Goal: Task Accomplishment & Management: Manage account settings

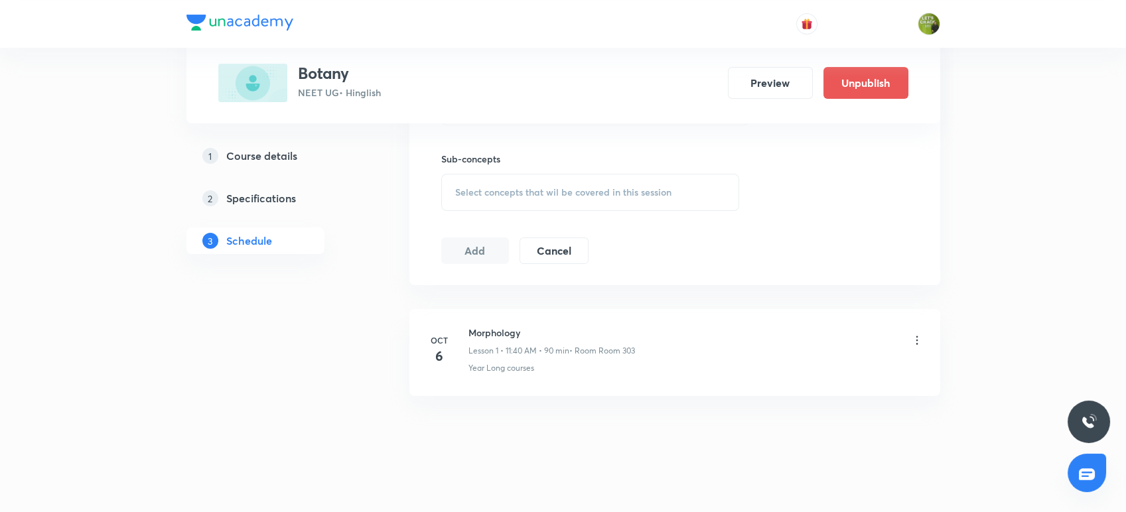
click at [915, 339] on icon at bounding box center [917, 340] width 13 height 13
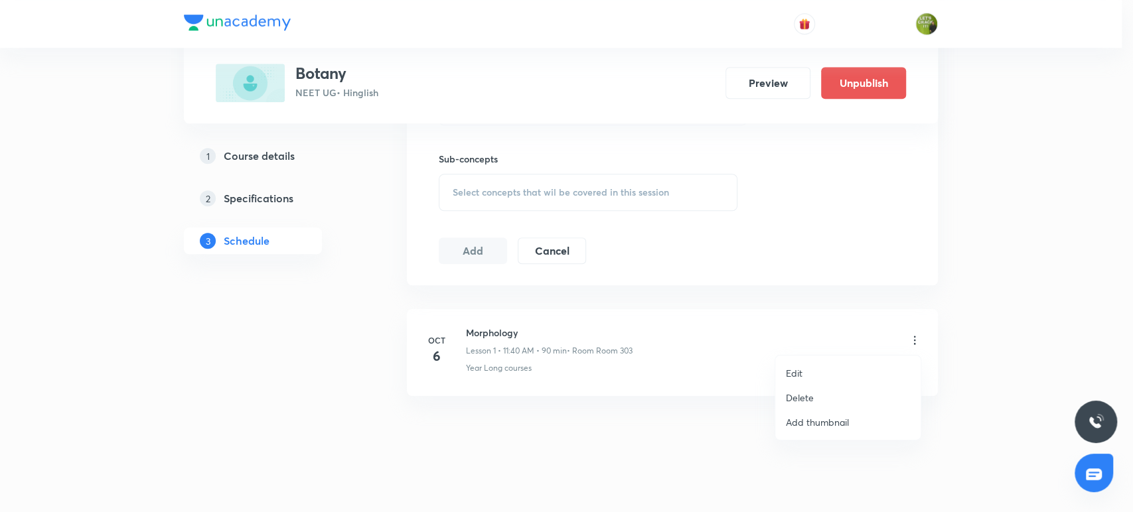
click at [808, 372] on li "Edit" at bounding box center [847, 373] width 145 height 25
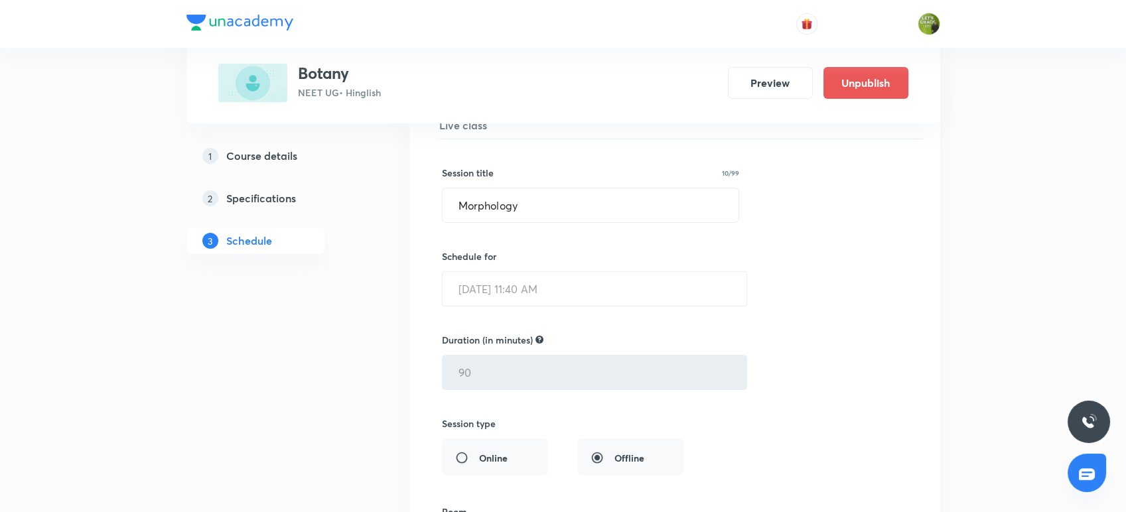
scroll to position [208, 0]
click at [349, 356] on div "1 Course details 2 Specifications 3 Schedule" at bounding box center [276, 426] width 181 height 819
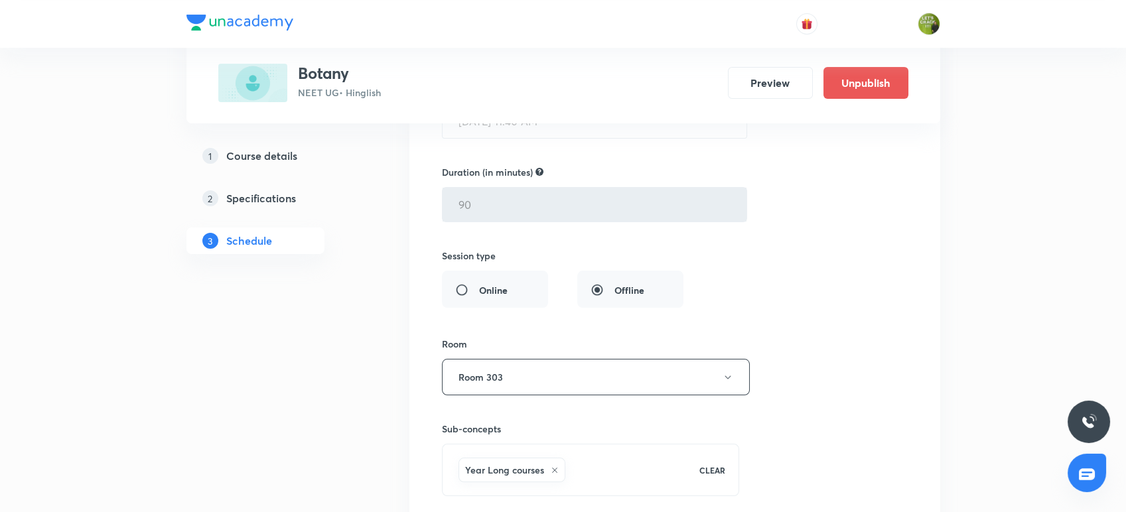
scroll to position [553, 0]
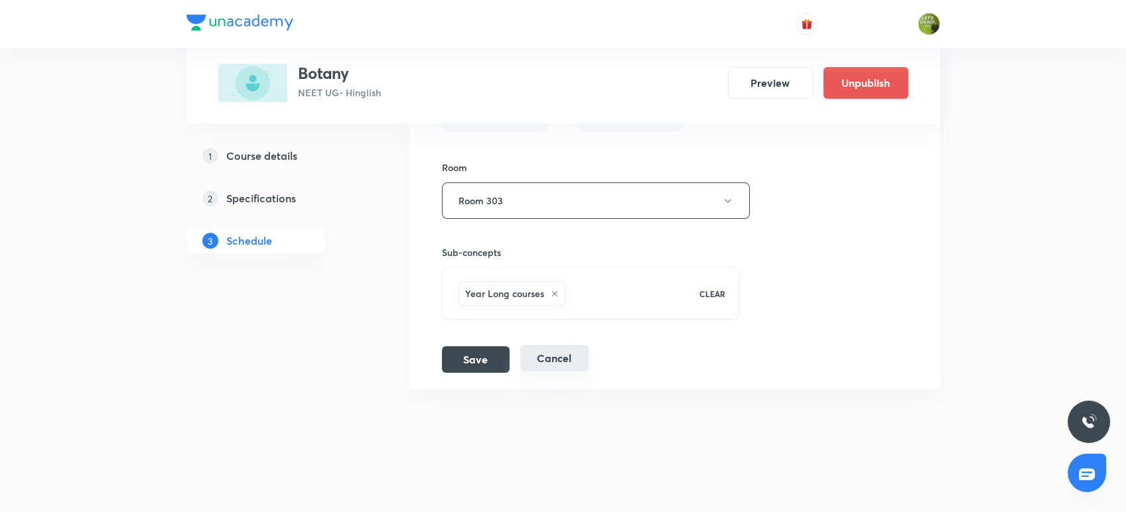
click at [548, 366] on button "Cancel" at bounding box center [554, 358] width 68 height 27
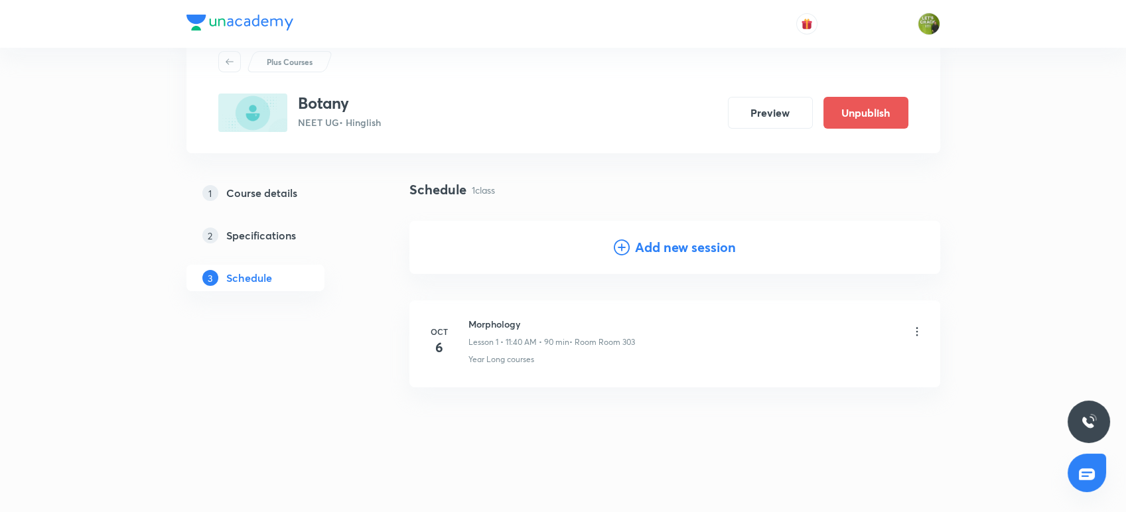
scroll to position [44, 0]
click at [921, 338] on div at bounding box center [917, 333] width 13 height 15
click at [916, 331] on icon at bounding box center [917, 332] width 13 height 13
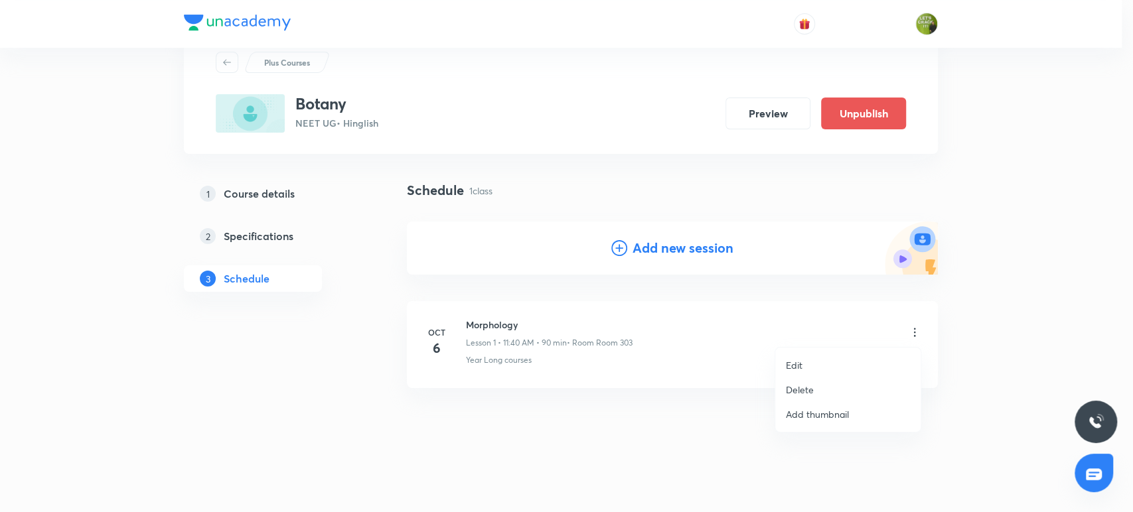
click at [834, 382] on li "Delete" at bounding box center [847, 390] width 145 height 25
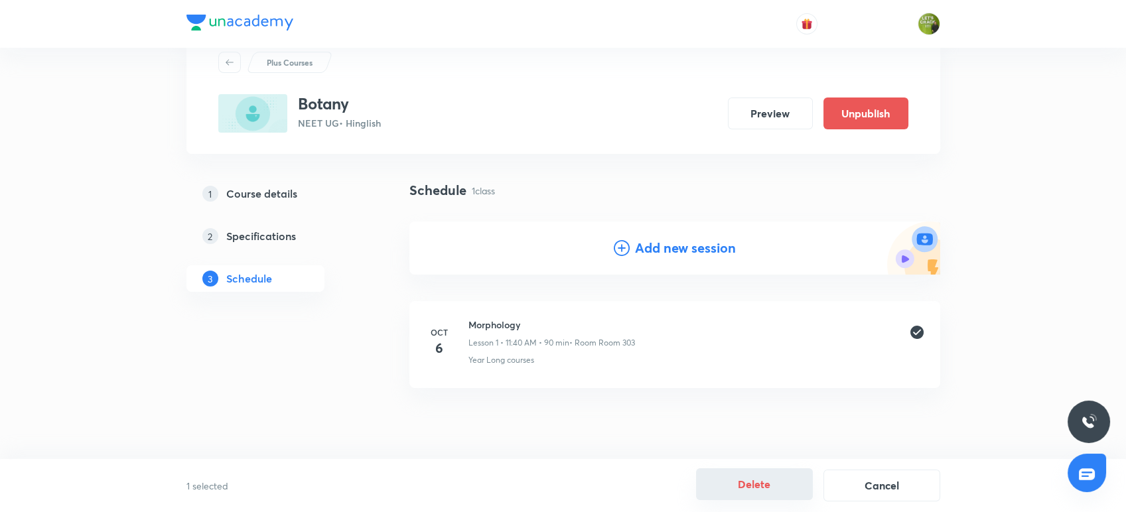
click at [745, 484] on button "Delete" at bounding box center [754, 485] width 117 height 32
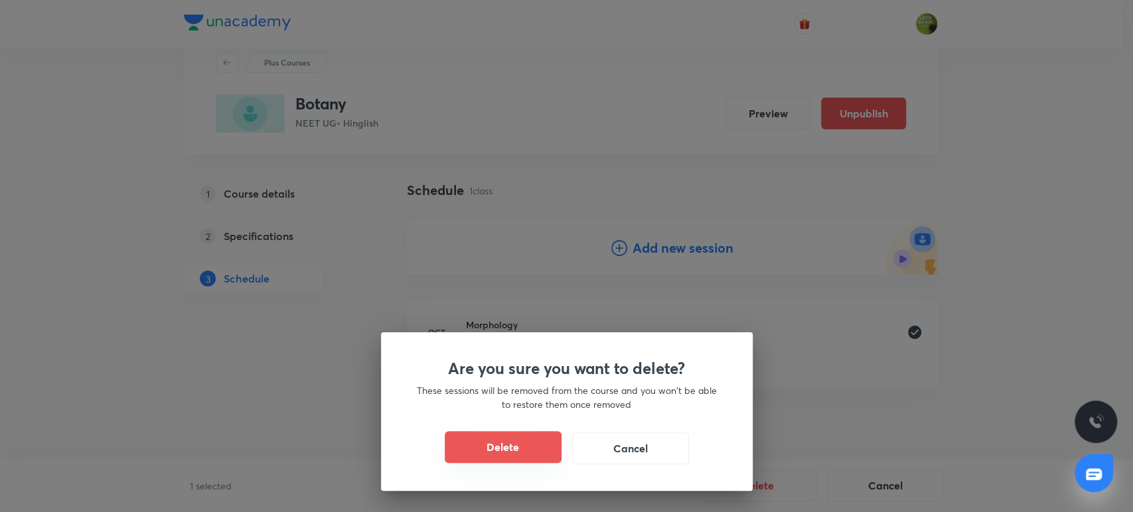
click at [540, 438] on button "Delete" at bounding box center [503, 447] width 117 height 32
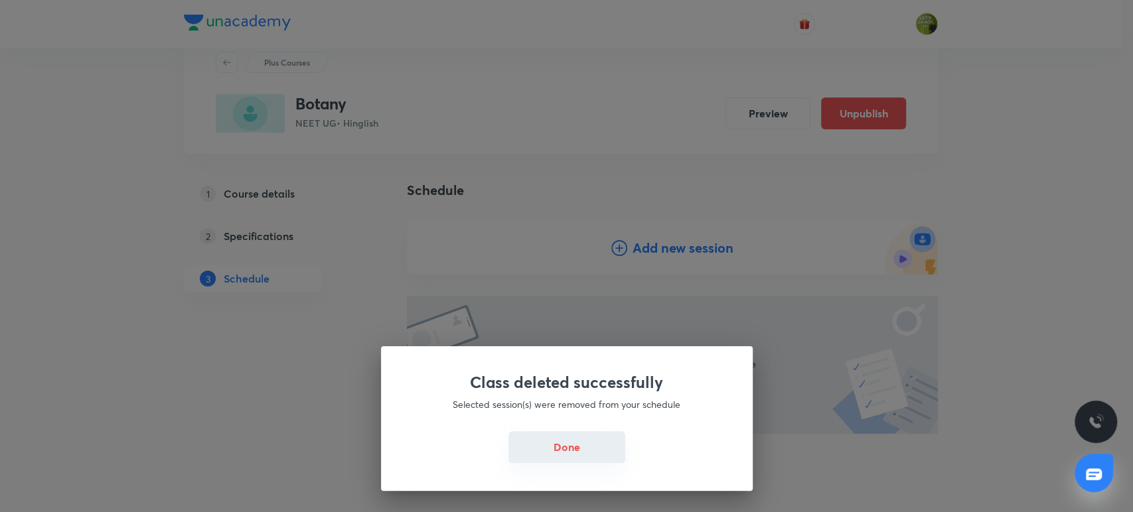
click at [559, 438] on button "Done" at bounding box center [566, 447] width 117 height 32
